Goal: Task Accomplishment & Management: Manage account settings

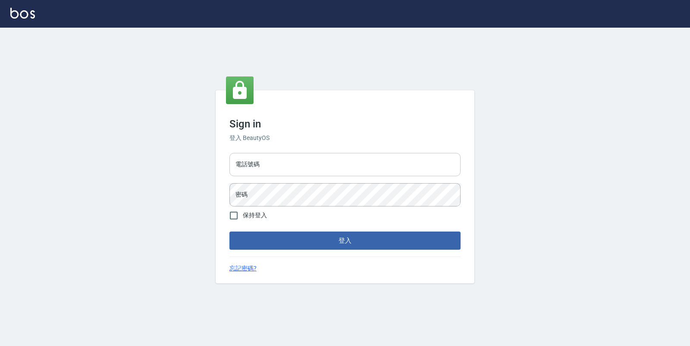
click at [352, 170] on input "電話號碼" at bounding box center [345, 164] width 231 height 23
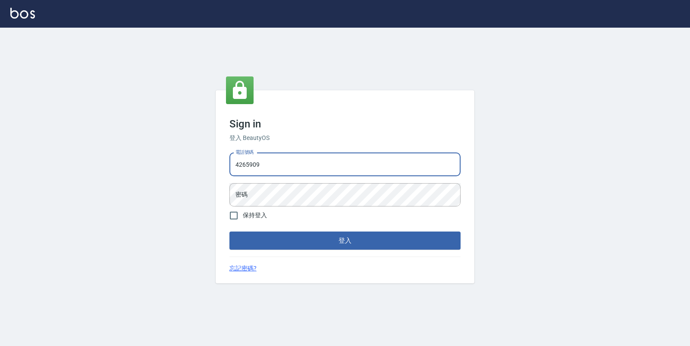
type input "4265909"
click at [230, 231] on button "登入" at bounding box center [345, 240] width 231 height 18
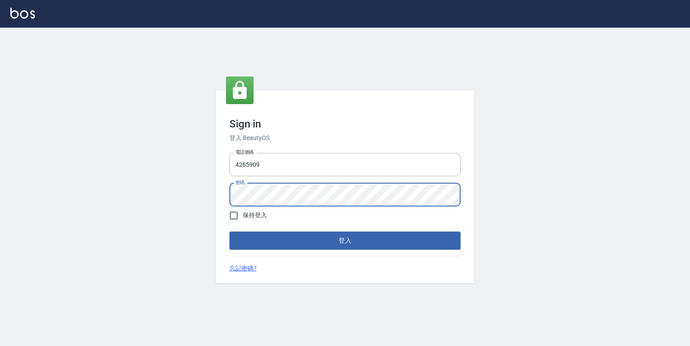
click at [230, 231] on button "登入" at bounding box center [345, 240] width 231 height 18
